Goal: Transaction & Acquisition: Subscribe to service/newsletter

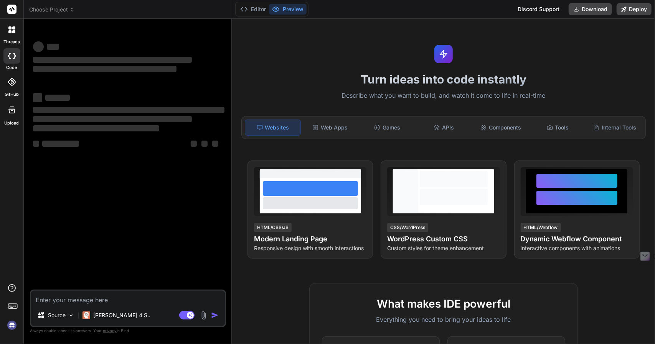
type textarea "x"
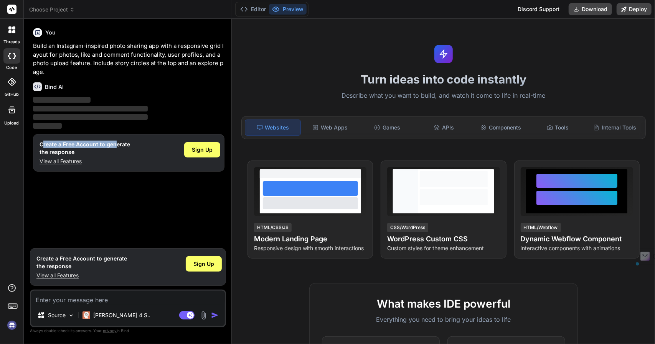
drag, startPoint x: 42, startPoint y: 145, endPoint x: 115, endPoint y: 145, distance: 72.5
click at [115, 145] on h1 "Create a Free Account to generate the response" at bounding box center [85, 148] width 91 height 15
click at [117, 145] on h1 "Create a Free Account to generate the response" at bounding box center [85, 148] width 91 height 15
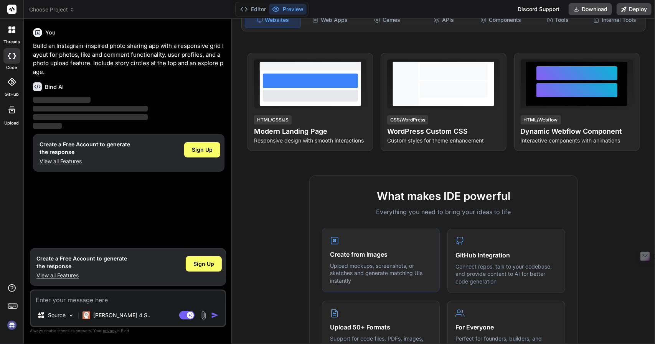
scroll to position [38, 0]
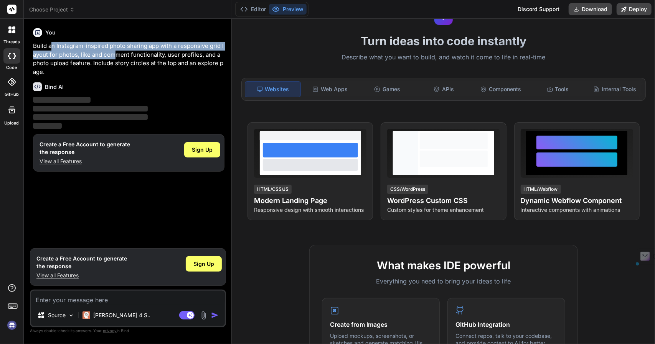
drag, startPoint x: 84, startPoint y: 46, endPoint x: 115, endPoint y: 55, distance: 32.6
click at [115, 55] on p "Build an Instagram-inspired photo sharing app with a responsive grid layout for…" at bounding box center [128, 59] width 191 height 35
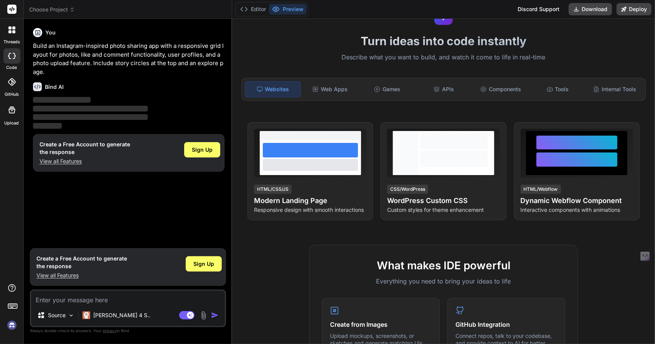
click at [146, 57] on p "Build an Instagram-inspired photo sharing app with a responsive grid layout for…" at bounding box center [128, 59] width 191 height 35
click at [329, 91] on div "Web Apps" at bounding box center [329, 89] width 55 height 16
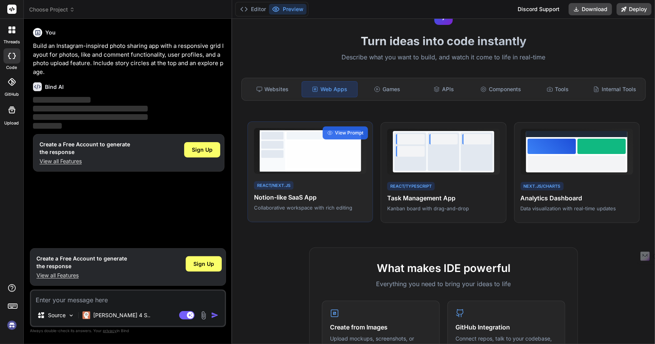
scroll to position [0, 0]
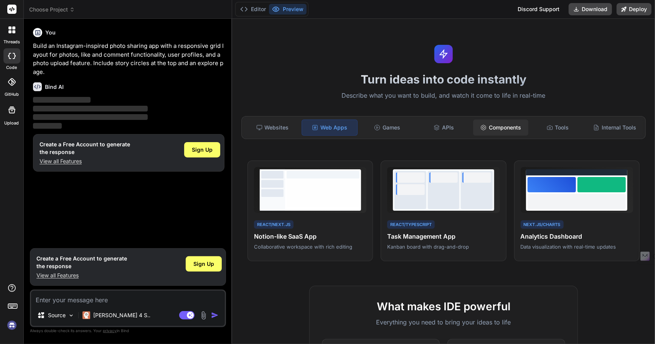
click at [501, 127] on div "Components" at bounding box center [500, 128] width 55 height 16
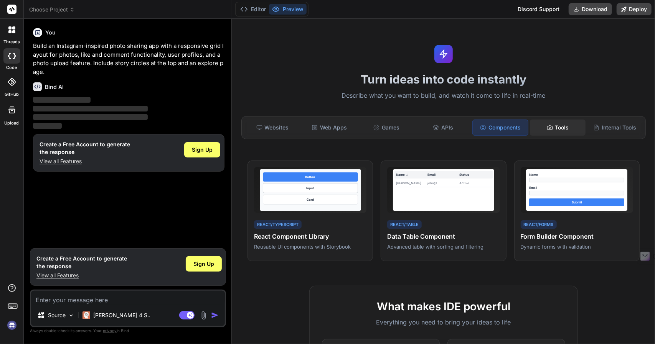
click at [551, 124] on div "Tools" at bounding box center [557, 128] width 55 height 16
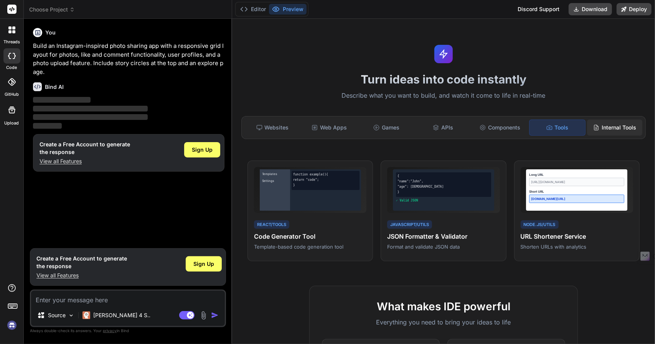
click at [607, 128] on div "Internal Tools" at bounding box center [614, 128] width 55 height 16
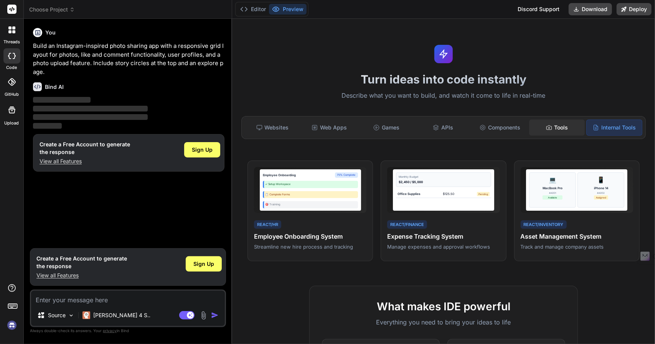
click at [556, 125] on div "Tools" at bounding box center [556, 128] width 55 height 16
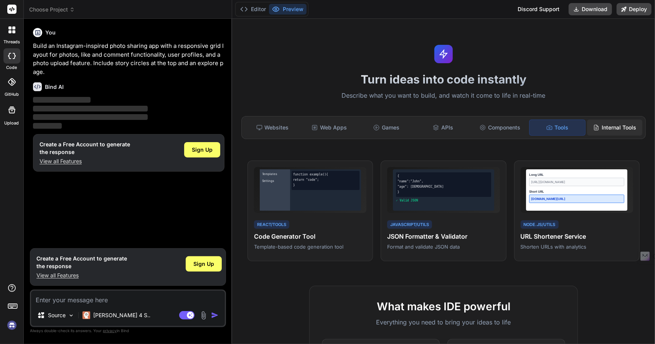
click at [622, 125] on div "Internal Tools" at bounding box center [614, 128] width 55 height 16
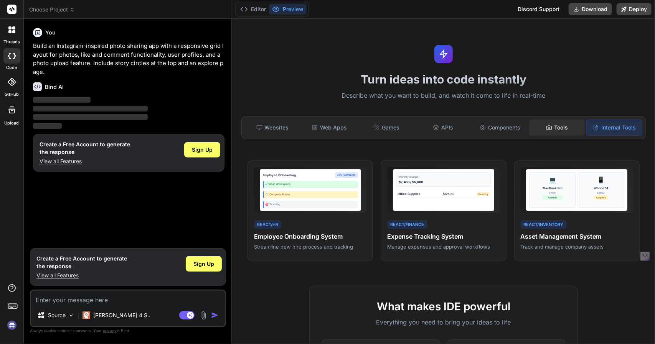
click at [551, 125] on div "Tools" at bounding box center [556, 128] width 55 height 16
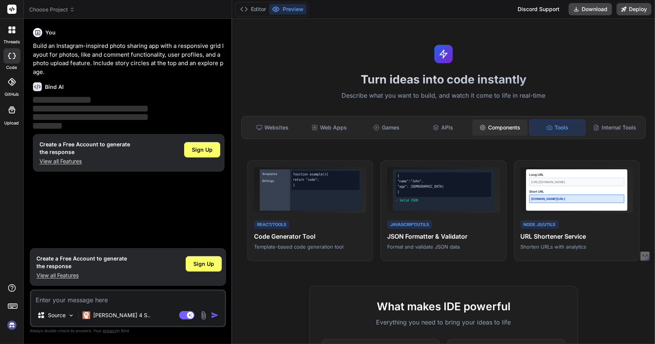
click at [483, 125] on div "Components" at bounding box center [499, 128] width 55 height 16
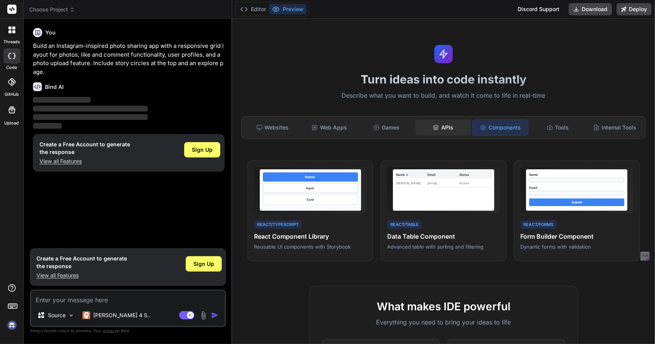
click at [433, 125] on icon at bounding box center [436, 128] width 6 height 6
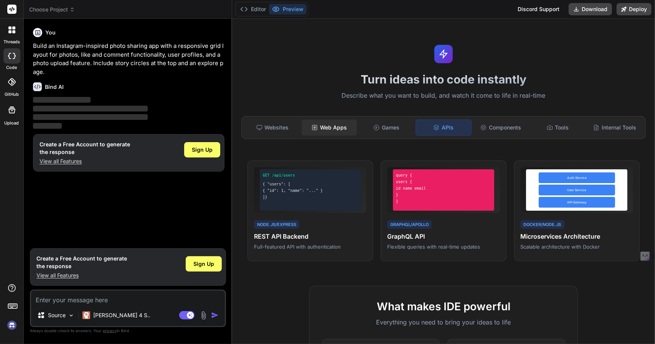
click at [320, 125] on div "Web Apps" at bounding box center [329, 128] width 55 height 16
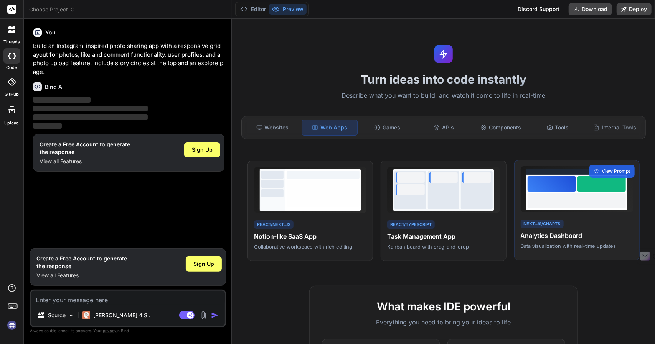
click at [561, 183] on div at bounding box center [551, 183] width 48 height 15
click at [616, 168] on span "View Prompt" at bounding box center [615, 171] width 28 height 7
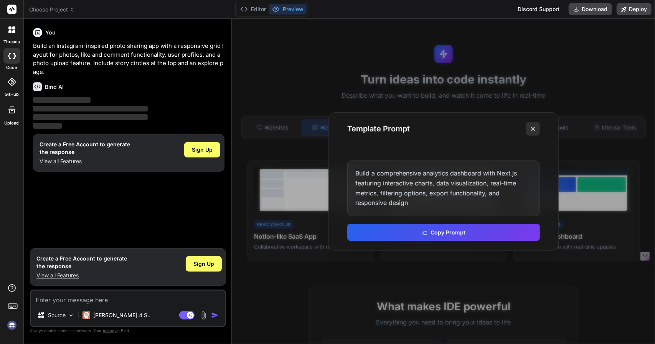
click at [535, 126] on icon at bounding box center [533, 129] width 8 height 8
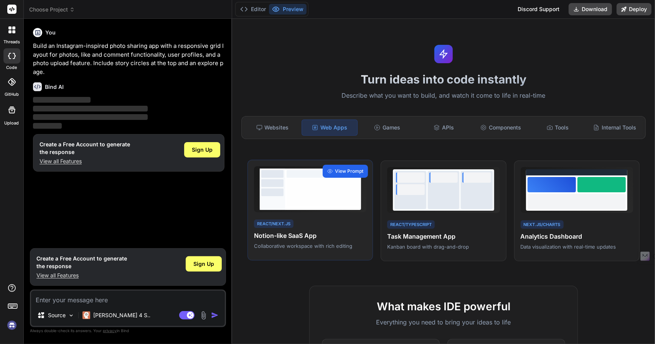
click at [338, 168] on span "View Prompt" at bounding box center [349, 171] width 28 height 7
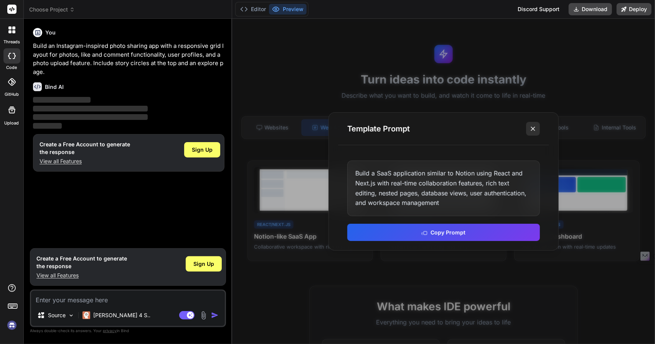
click at [535, 130] on icon at bounding box center [533, 129] width 8 height 8
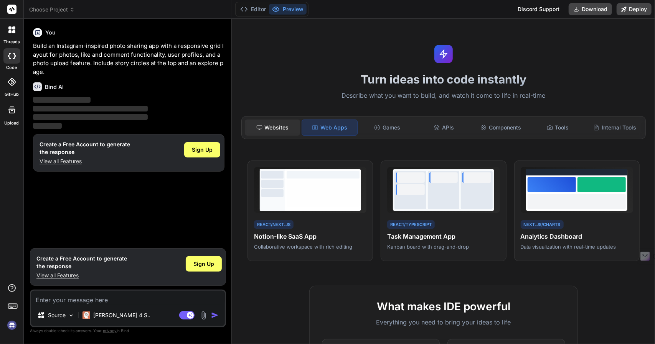
click at [283, 130] on div "Websites" at bounding box center [272, 128] width 55 height 16
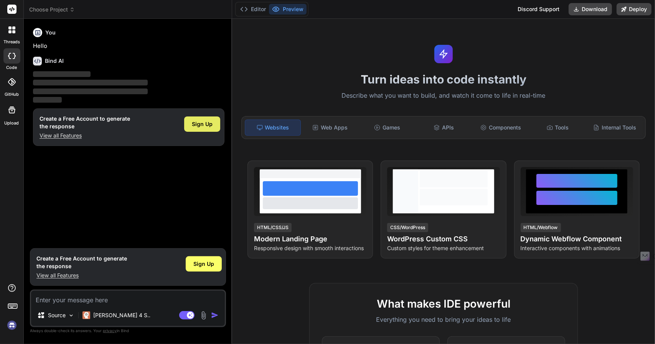
click at [208, 124] on span "Sign Up" at bounding box center [202, 124] width 21 height 8
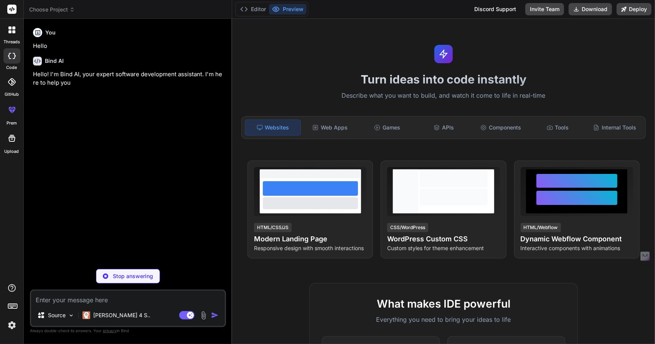
click at [9, 325] on img at bounding box center [11, 325] width 13 height 13
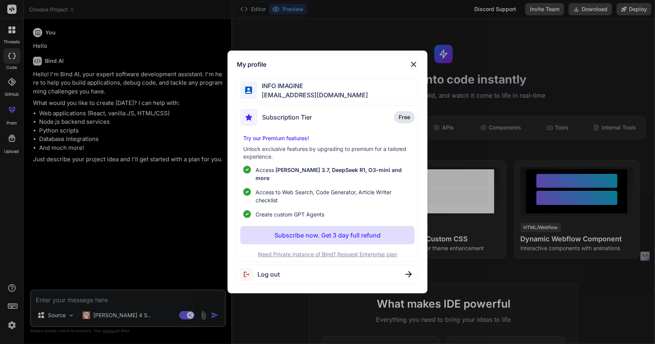
type textarea "x"
click at [417, 69] on img at bounding box center [413, 64] width 9 height 9
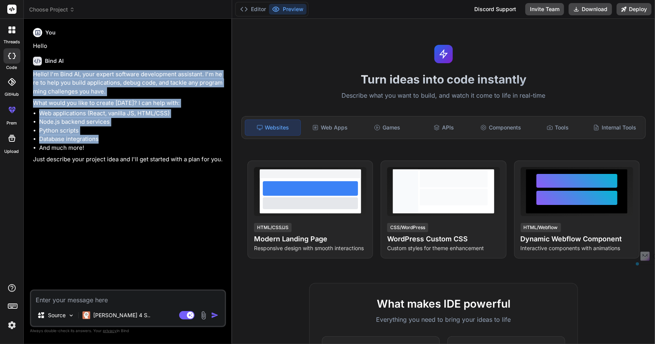
drag, startPoint x: 35, startPoint y: 75, endPoint x: 122, endPoint y: 138, distance: 108.2
click at [122, 138] on div "Hello! I'm Bind AI, your expert software development assistant. I'm here to hel…" at bounding box center [128, 117] width 191 height 94
click at [150, 134] on li "Python scripts" at bounding box center [131, 131] width 185 height 9
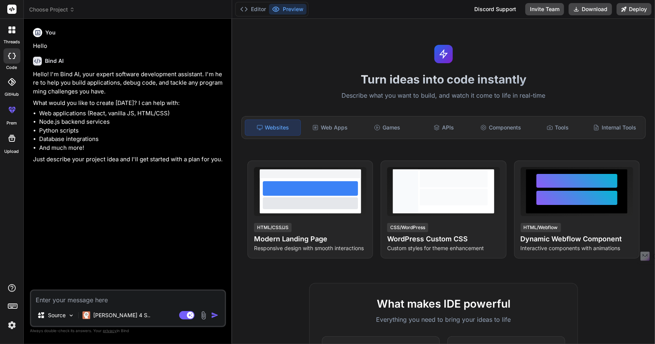
click at [66, 92] on p "Hello! I'm Bind AI, your expert software development assistant. I'm here to hel…" at bounding box center [128, 83] width 191 height 26
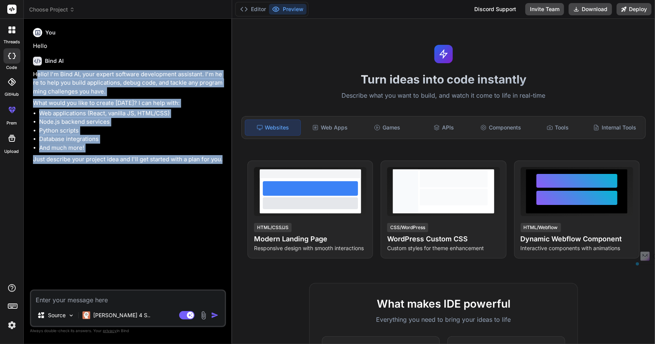
drag, startPoint x: 35, startPoint y: 74, endPoint x: 226, endPoint y: 160, distance: 208.5
click at [226, 160] on div "You Hello Bind AI Hello! I'm Bind AI, your expert software development assistan…" at bounding box center [128, 157] width 194 height 265
click at [184, 148] on li "And much more!" at bounding box center [131, 148] width 185 height 9
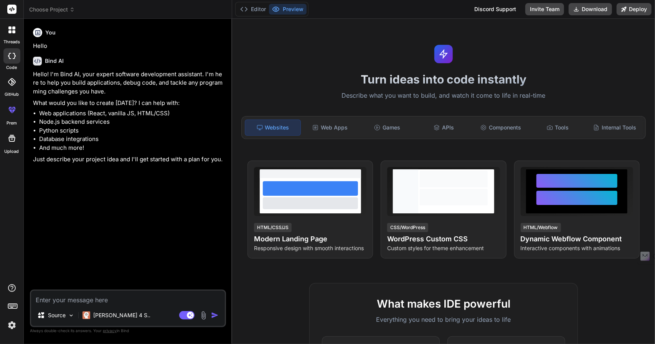
click at [87, 92] on p "Hello! I'm Bind AI, your expert software development assistant. I'm here to hel…" at bounding box center [128, 83] width 191 height 26
click at [68, 302] on textarea at bounding box center [128, 298] width 194 height 14
paste textarea "**Prompt (PL):** „Stwórz koncepcję aplikacji SaaS (aplikacja webowa z panelem u…"
type textarea "**Prompt (PL):** „Stwórz koncepcję aplikacji SaaS (aplikacja webowa z panelem u…"
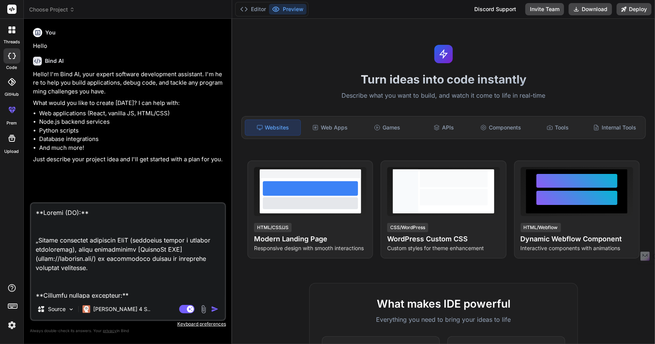
type textarea "x"
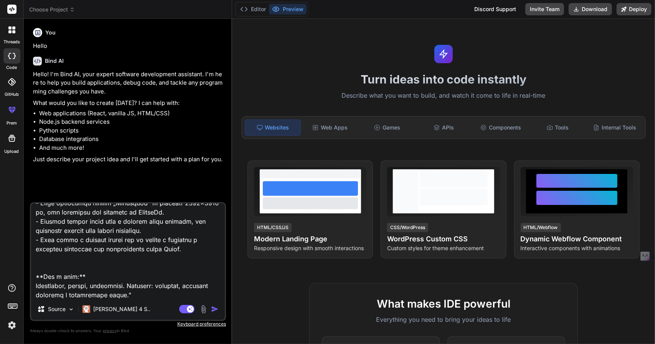
type textarea "**Prompt (PL):** „Stwórz koncepcję aplikacji SaaS (aplikacja webowa z panelem u…"
click at [213, 310] on img "button" at bounding box center [215, 310] width 8 height 8
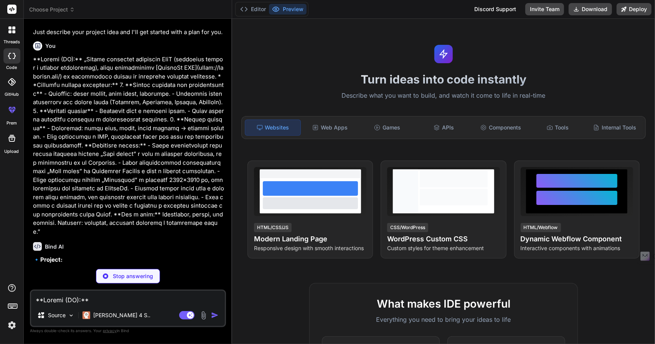
scroll to position [127, 0]
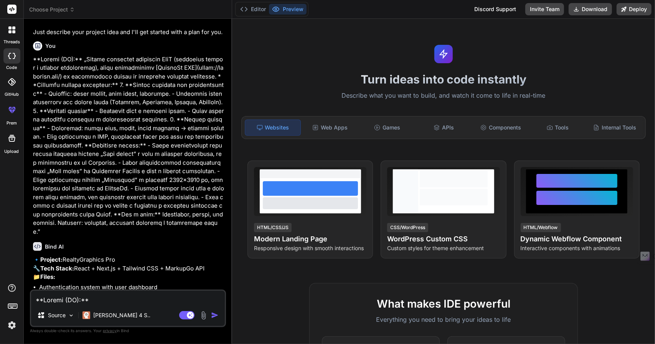
type textarea "x"
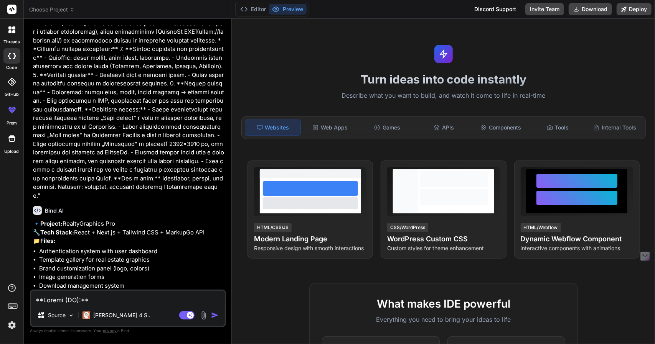
scroll to position [204, 0]
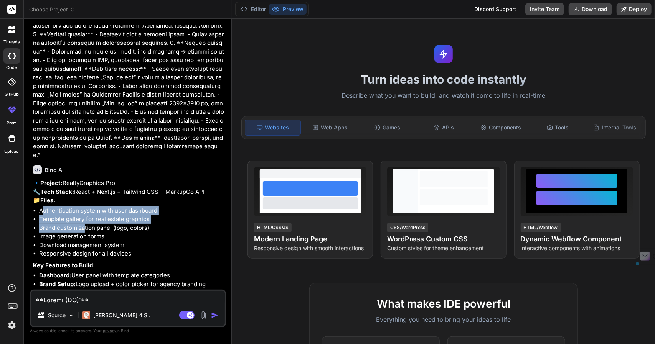
drag, startPoint x: 43, startPoint y: 229, endPoint x: 83, endPoint y: 248, distance: 43.9
click at [83, 248] on ul "Authentication system with user dashboard Template gallery for real estate grap…" at bounding box center [128, 233] width 191 height 52
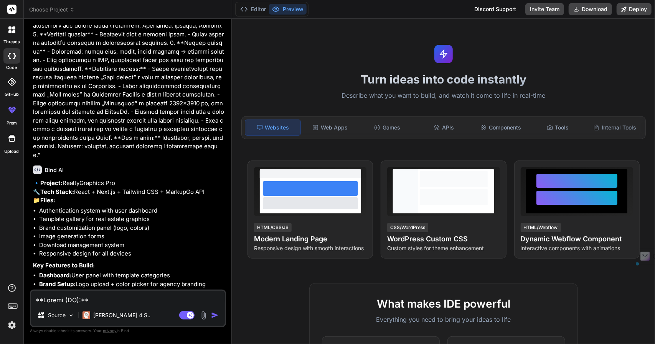
click at [94, 241] on li "Image generation forms" at bounding box center [131, 236] width 185 height 9
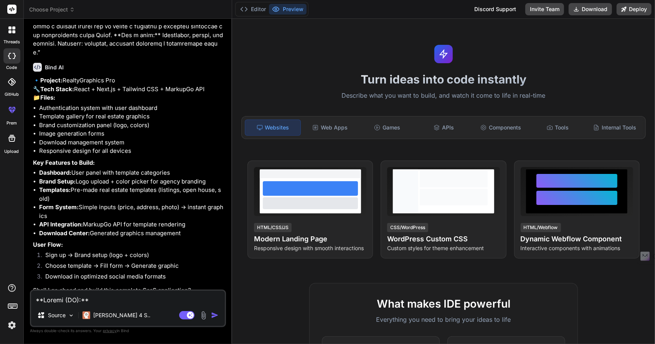
scroll to position [330, 0]
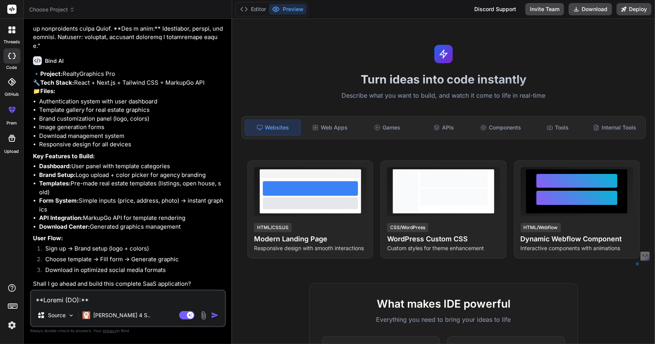
drag, startPoint x: 192, startPoint y: 283, endPoint x: 38, endPoint y: 90, distance: 247.1
click at [38, 90] on div "🔹 Project: RealtyGraphics Pro 🔧 Tech Stack: React + Next.js + Tailwind CSS + Ma…" at bounding box center [128, 179] width 191 height 219
copy div "📁 Files: Authentication system with user dashboard Template gallery for real es…"
click at [81, 300] on textarea at bounding box center [128, 298] width 194 height 14
type textarea "y"
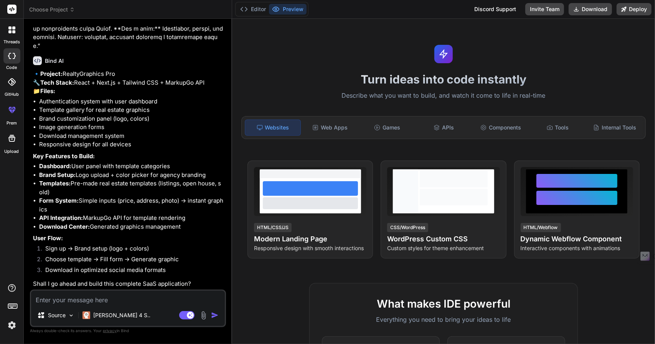
type textarea "x"
type textarea "ye"
type textarea "x"
type textarea "yes"
type textarea "x"
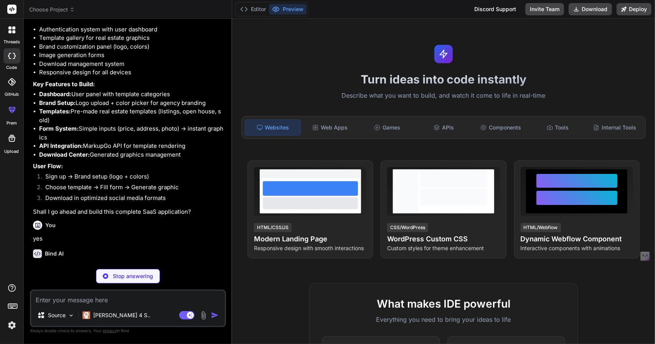
scroll to position [410, 0]
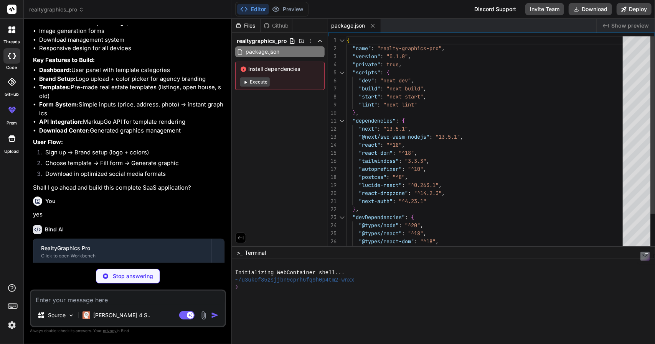
type textarea "x"
type textarea "module.exports = nextConfig"
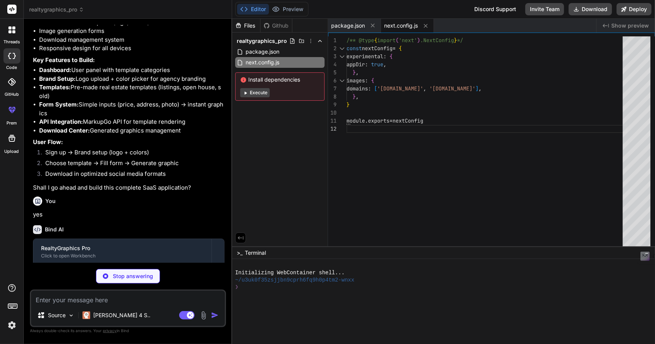
type textarea "x"
type textarea "}"
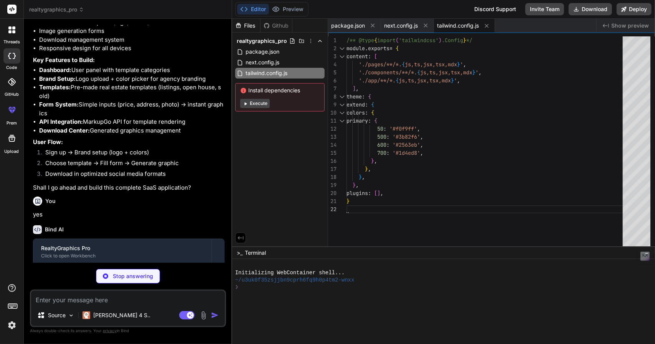
type textarea "x"
type textarea "module.exports = { plugins: { tailwindcss: {}, autoprefixer: {}, }, }"
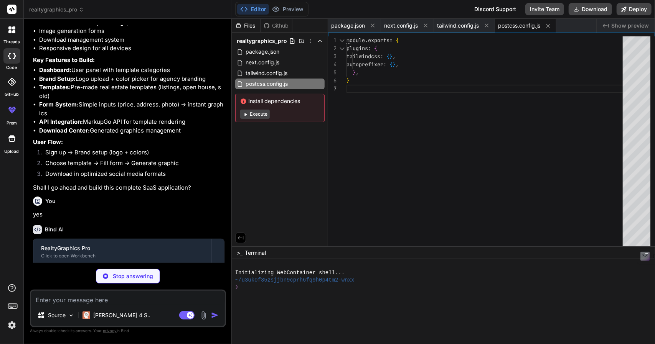
type textarea "x"
type textarea ""baseUrl": ".", "paths": { "@/*": ["./*"] } }, "include": ["next-env.d.ts", "**…"
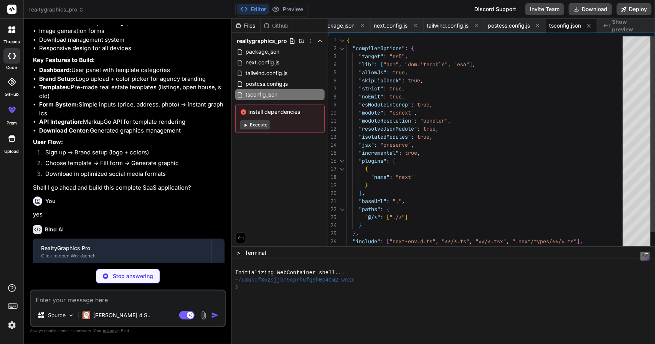
type textarea "x"
type textarea "background: linear-gradient( to bottom, transparent, rgb(var(--background-end-r…"
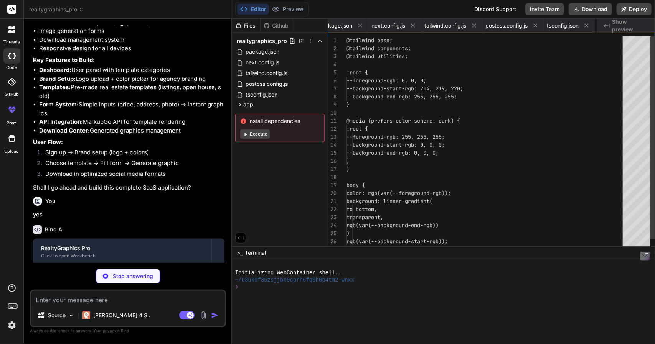
scroll to position [0, 60]
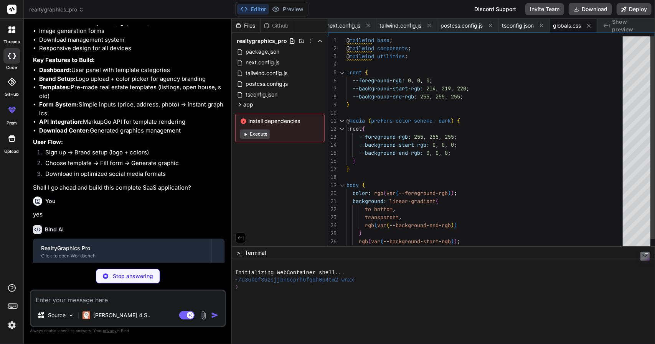
type textarea "x"
type textarea "</html> ) }"
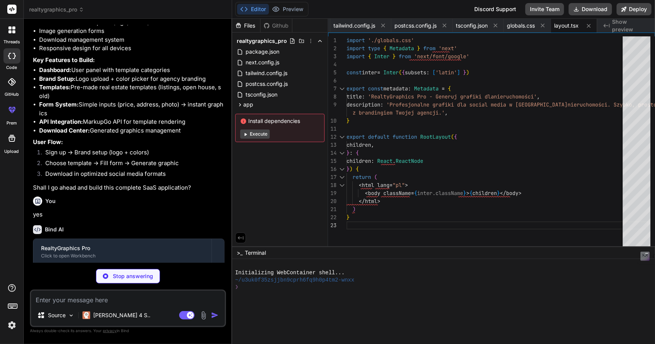
type textarea "x"
type textarea "</div> </div> </footer> </div> ) }"
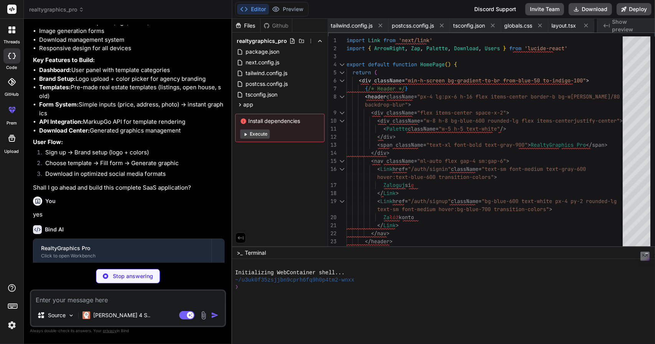
scroll to position [0, 152]
type textarea "x"
type textarea "</div> ) }"
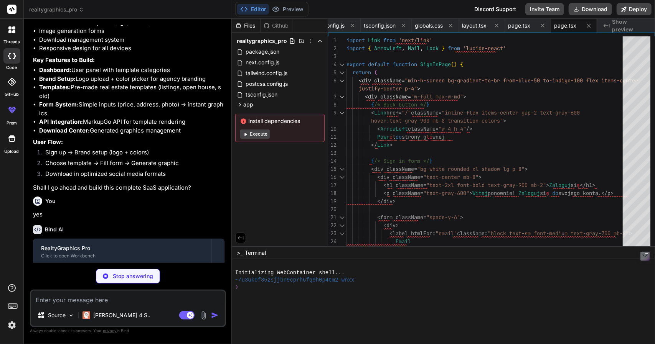
type textarea "x"
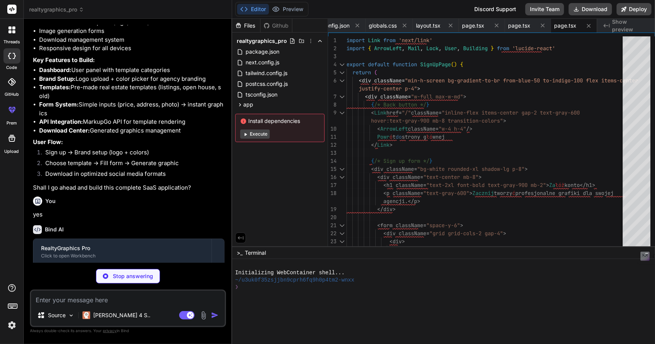
type textarea "x"
type textarea "</div> </div> ) }"
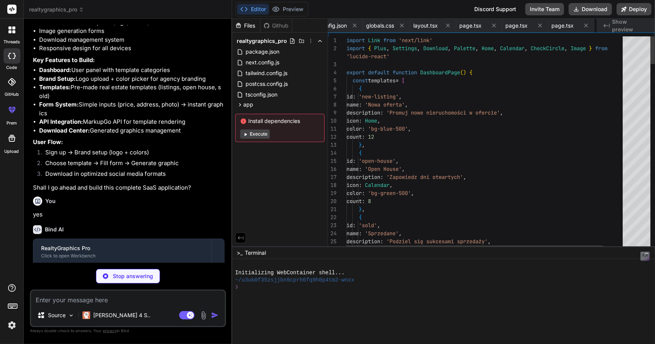
scroll to position [0, 290]
type textarea "x"
type textarea "</div> )} </div> </div> </div> </div> ) }"
type textarea "x"
type textarea "</div> </div> </div> </div> </div> </div> ) }"
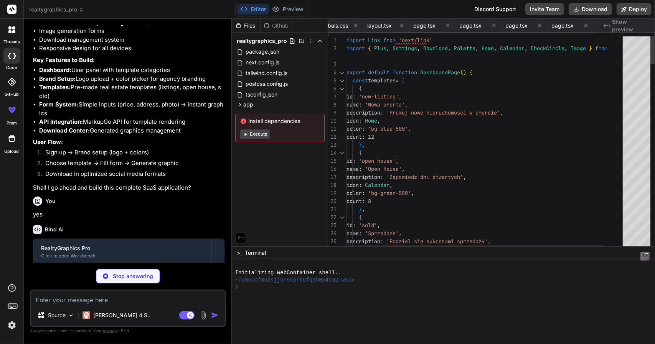
type textarea "x"
type textarea "secondary_color: brandSettings.secondaryColor, contact_info: { phone: brandSett…"
type textarea "x"
type textarea ") } }"
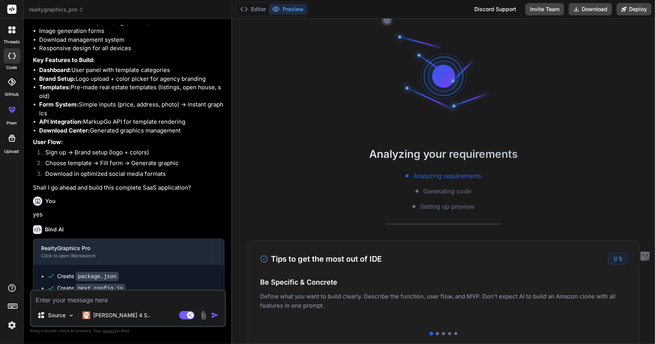
type textarea "x"
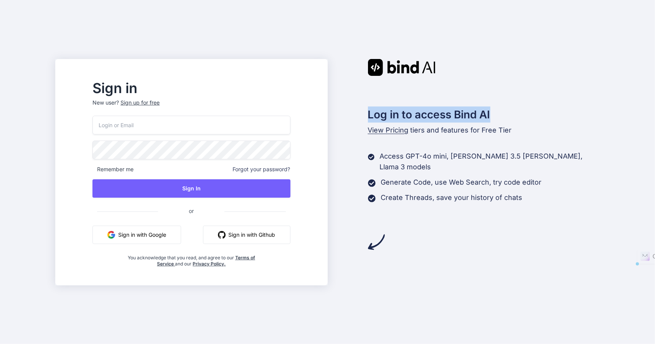
drag, startPoint x: 367, startPoint y: 112, endPoint x: 501, endPoint y: 113, distance: 133.5
click at [501, 113] on h2 "Log in to access Bind AI" at bounding box center [484, 115] width 232 height 16
click at [507, 106] on div "Log in to access Bind AI View Pricing tiers and features for Free Tier Access G…" at bounding box center [464, 155] width 272 height 192
click at [153, 232] on button "Sign in with Google" at bounding box center [136, 235] width 89 height 18
click at [160, 103] on div "Sign up for free" at bounding box center [139, 103] width 39 height 8
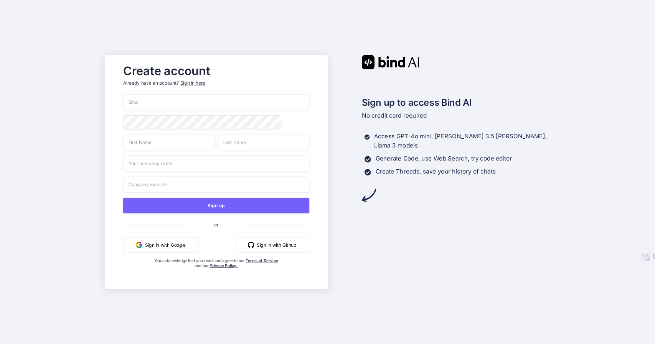
click at [147, 102] on input "email" at bounding box center [216, 102] width 186 height 16
click at [149, 103] on input "a," at bounding box center [216, 102] width 186 height 16
drag, startPoint x: 159, startPoint y: 100, endPoint x: 105, endPoint y: 100, distance: 53.7
click at [105, 100] on div "Create account Already have an account? Sign in here a, Sign up or Sign in with…" at bounding box center [216, 172] width 222 height 234
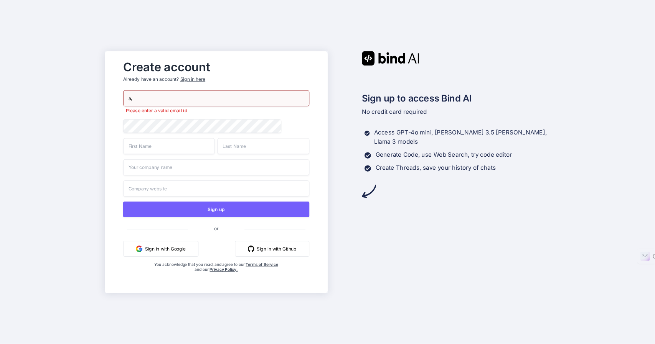
drag, startPoint x: 156, startPoint y: 99, endPoint x: 152, endPoint y: 96, distance: 4.9
click at [155, 99] on input "a," at bounding box center [216, 98] width 186 height 16
click at [133, 92] on input "a," at bounding box center [216, 98] width 186 height 16
drag, startPoint x: 126, startPoint y: 95, endPoint x: 170, endPoint y: 93, distance: 43.8
click at [170, 93] on input "a," at bounding box center [216, 98] width 186 height 16
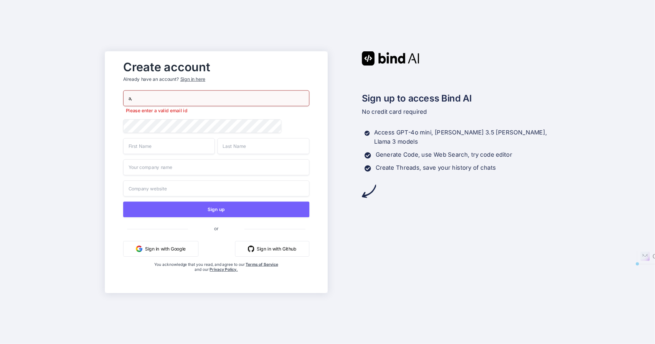
paste input "[EMAIL_ADDRESS][DOMAIN_NAME]"
type input "[EMAIL_ADDRESS][DOMAIN_NAME]"
type input "[PERSON_NAME]"
type input "Ziemienowicz"
type input "INFOIMAGINE [PERSON_NAME]"
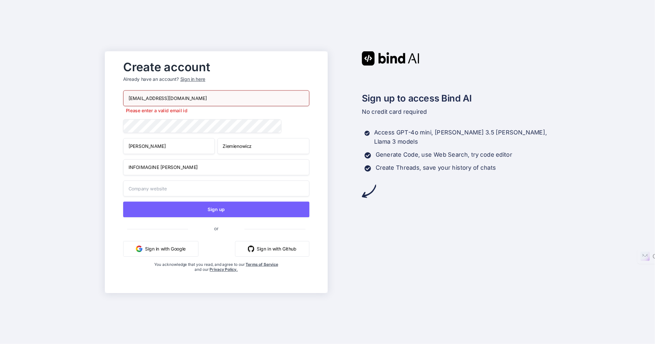
type input "INFOIMAGINE [PERSON_NAME]"
type input "[EMAIL_ADDRESS][DOMAIN_NAME]"
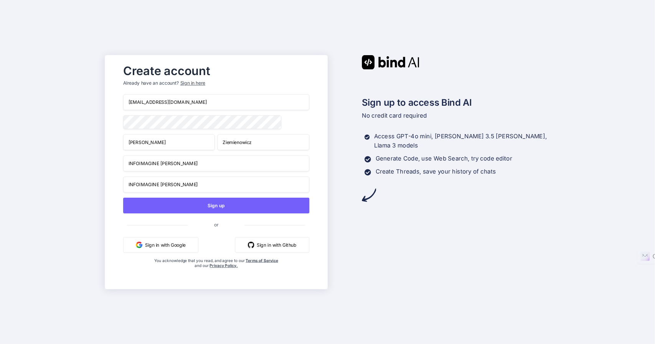
drag, startPoint x: 211, startPoint y: 169, endPoint x: 104, endPoint y: 167, distance: 106.7
click at [104, 167] on div "Create account Already have an account? Sign in here [EMAIL_ADDRESS][DOMAIN_NAM…" at bounding box center [327, 172] width 655 height 344
click at [150, 167] on input "INFOIMAGINE [PERSON_NAME]" at bounding box center [216, 163] width 186 height 16
click at [240, 142] on input "Ziemienowicz" at bounding box center [263, 142] width 92 height 16
drag, startPoint x: 259, startPoint y: 145, endPoint x: 190, endPoint y: 144, distance: 69.1
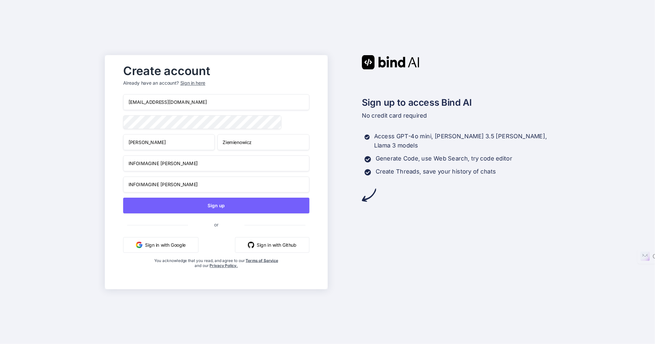
click at [190, 144] on div "[PERSON_NAME]" at bounding box center [216, 142] width 186 height 16
type input "[PERSON_NAME]"
drag, startPoint x: 222, startPoint y: 165, endPoint x: 127, endPoint y: 168, distance: 95.2
click at [127, 168] on input "INFOIMAGINE [PERSON_NAME]" at bounding box center [216, 163] width 186 height 16
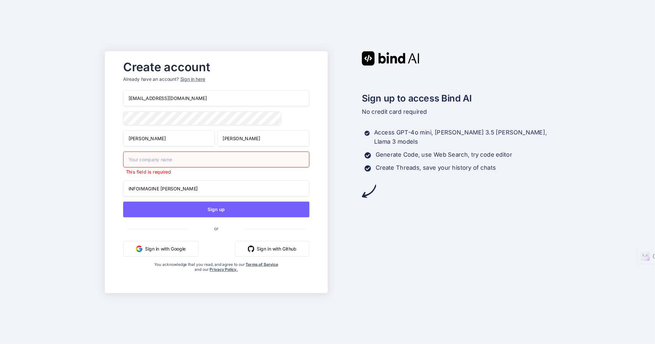
drag, startPoint x: 226, startPoint y: 188, endPoint x: 112, endPoint y: 188, distance: 113.9
click at [112, 188] on div "Create account Already have an account? Sign in here [EMAIL_ADDRESS][DOMAIN_NAM…" at bounding box center [216, 172] width 222 height 242
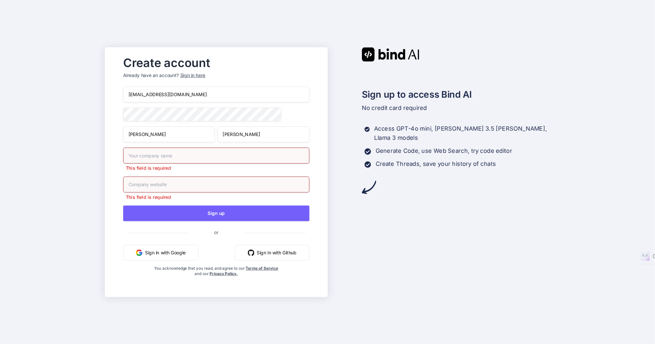
click at [148, 164] on input "text" at bounding box center [216, 156] width 186 height 16
type input "„Jesionowy Gaj”"
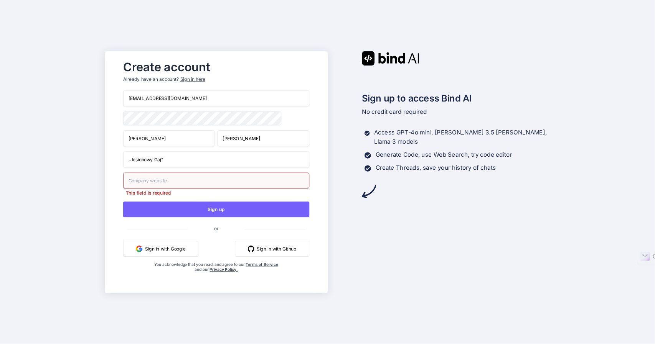
click at [148, 189] on input "text" at bounding box center [216, 181] width 186 height 16
type input "[DOMAIN_NAME]"
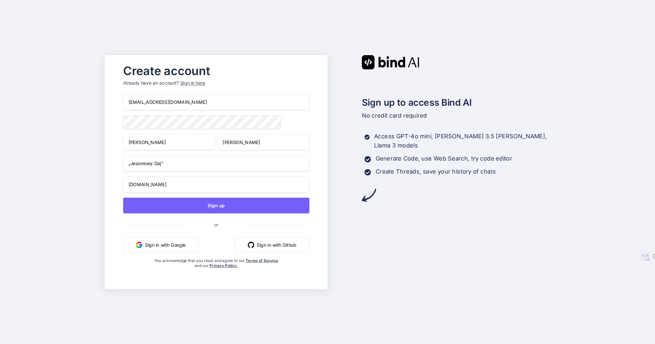
click at [91, 129] on div "Create account Already have an account? Sign in here [EMAIL_ADDRESS][DOMAIN_NAM…" at bounding box center [327, 172] width 655 height 344
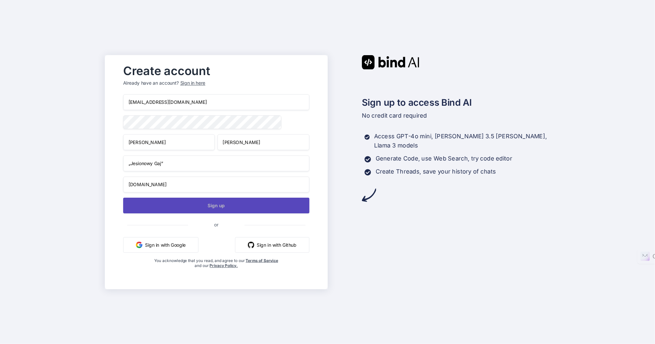
click at [224, 210] on button "Sign up" at bounding box center [216, 206] width 186 height 16
click at [213, 206] on button "Sign up" at bounding box center [216, 206] width 186 height 16
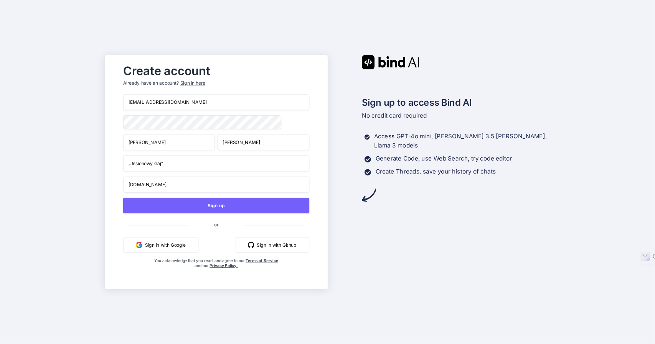
click at [171, 99] on input "[EMAIL_ADDRESS][DOMAIN_NAME]" at bounding box center [216, 102] width 186 height 16
click at [72, 124] on div "Create account Already have an account? Sign in here [EMAIL_ADDRESS][DOMAIN_NAM…" at bounding box center [327, 172] width 655 height 344
click at [168, 166] on input "„Jesionowy Gaj”" at bounding box center [216, 163] width 186 height 16
click at [130, 165] on input "„Jesionowy Gaj" at bounding box center [216, 163] width 186 height 16
type input "Jesionowy Gaj"
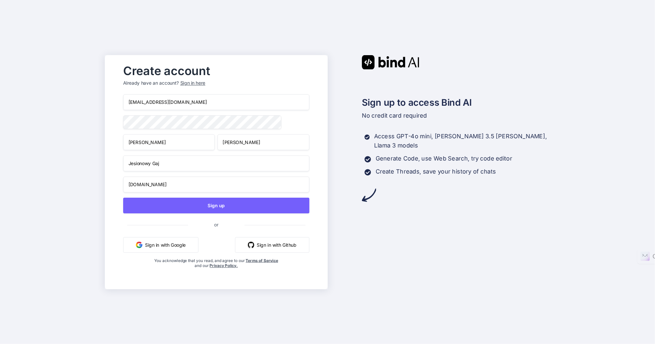
click at [90, 169] on div "Create account Already have an account? Sign in here [EMAIL_ADDRESS][DOMAIN_NAM…" at bounding box center [327, 172] width 655 height 344
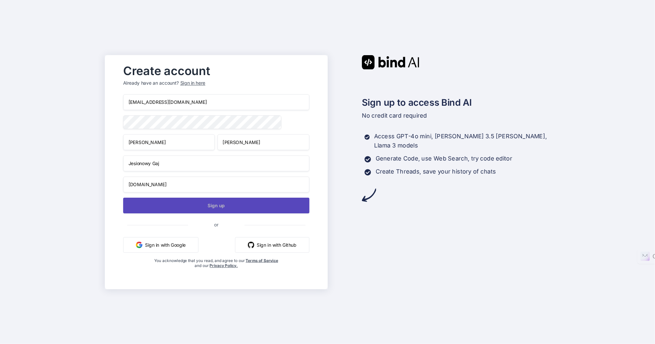
click at [216, 205] on button "Sign up" at bounding box center [216, 206] width 186 height 16
click at [213, 206] on button "Sign up" at bounding box center [216, 206] width 186 height 16
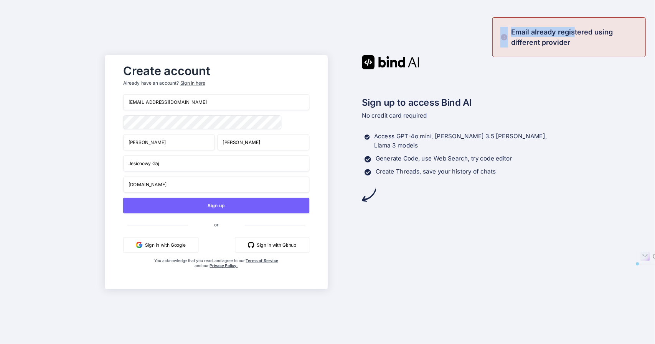
drag, startPoint x: 574, startPoint y: 36, endPoint x: 507, endPoint y: 33, distance: 67.2
click at [507, 33] on div "Email already registered using different provider" at bounding box center [568, 37] width 153 height 40
click at [526, 36] on p "Email already registered using different provider" at bounding box center [576, 37] width 130 height 21
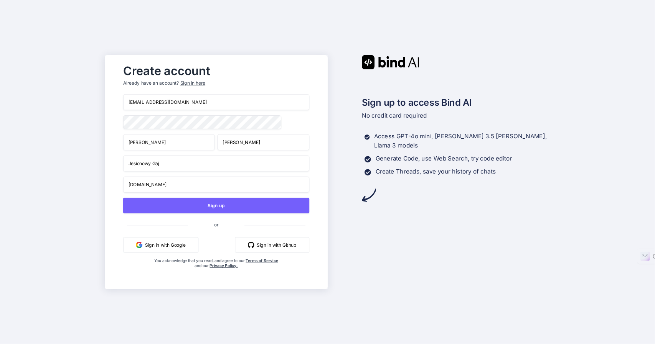
click at [199, 82] on div "Sign in here" at bounding box center [192, 83] width 25 height 7
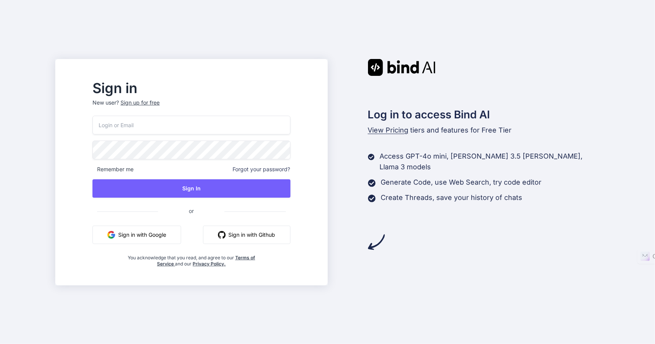
click at [152, 128] on input "email" at bounding box center [191, 125] width 198 height 19
type input "[EMAIL_ADDRESS][DOMAIN_NAME]"
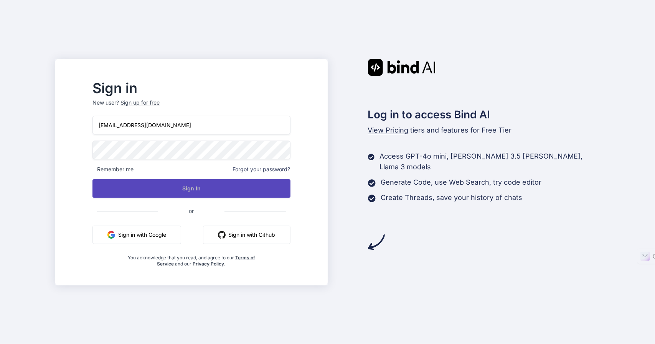
click at [176, 188] on button "Sign In" at bounding box center [191, 189] width 198 height 18
click at [208, 188] on button "Sign In" at bounding box center [191, 189] width 198 height 18
